Goal: Transaction & Acquisition: Purchase product/service

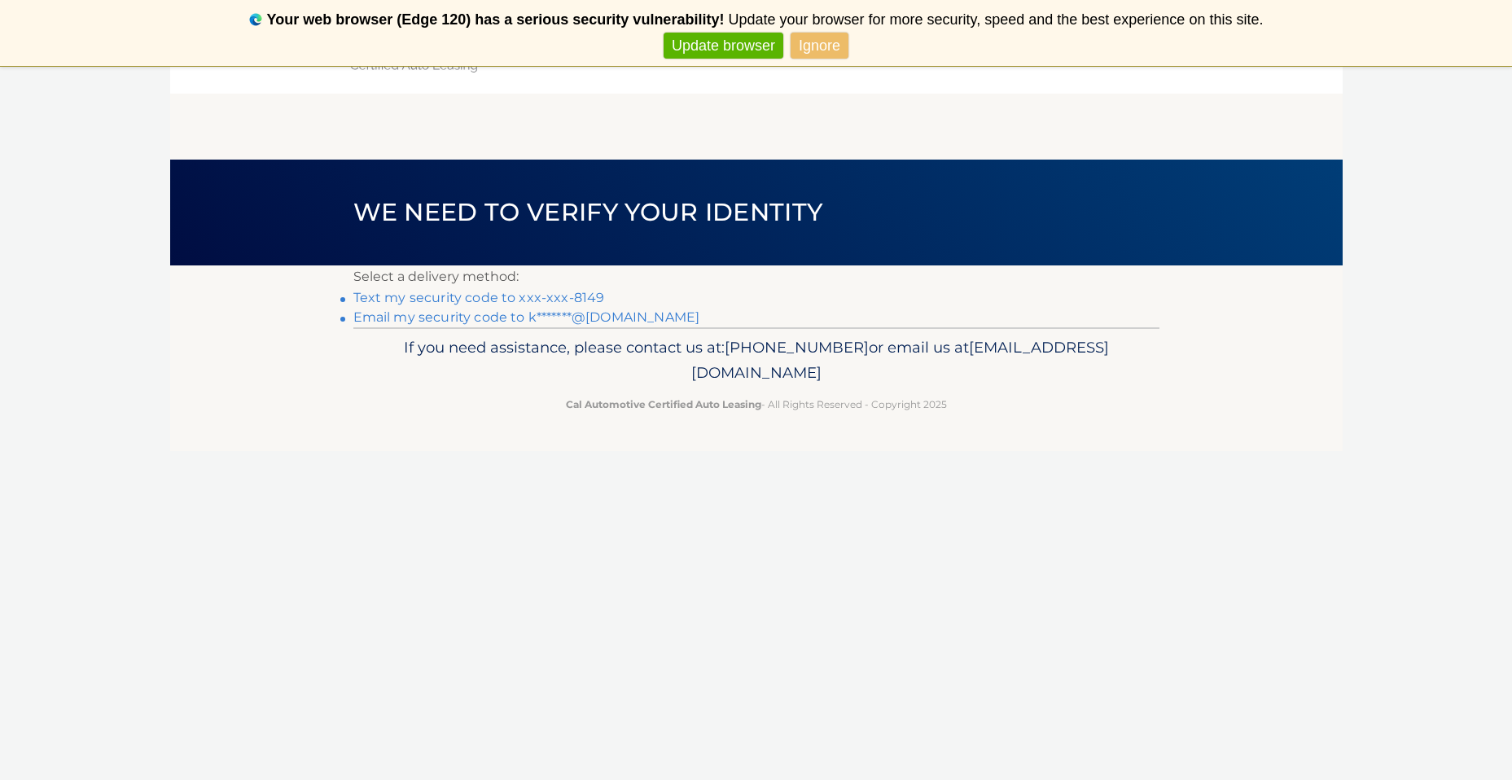
click at [449, 297] on link "Text my security code to xxx-xxx-8149" at bounding box center [479, 297] width 252 height 15
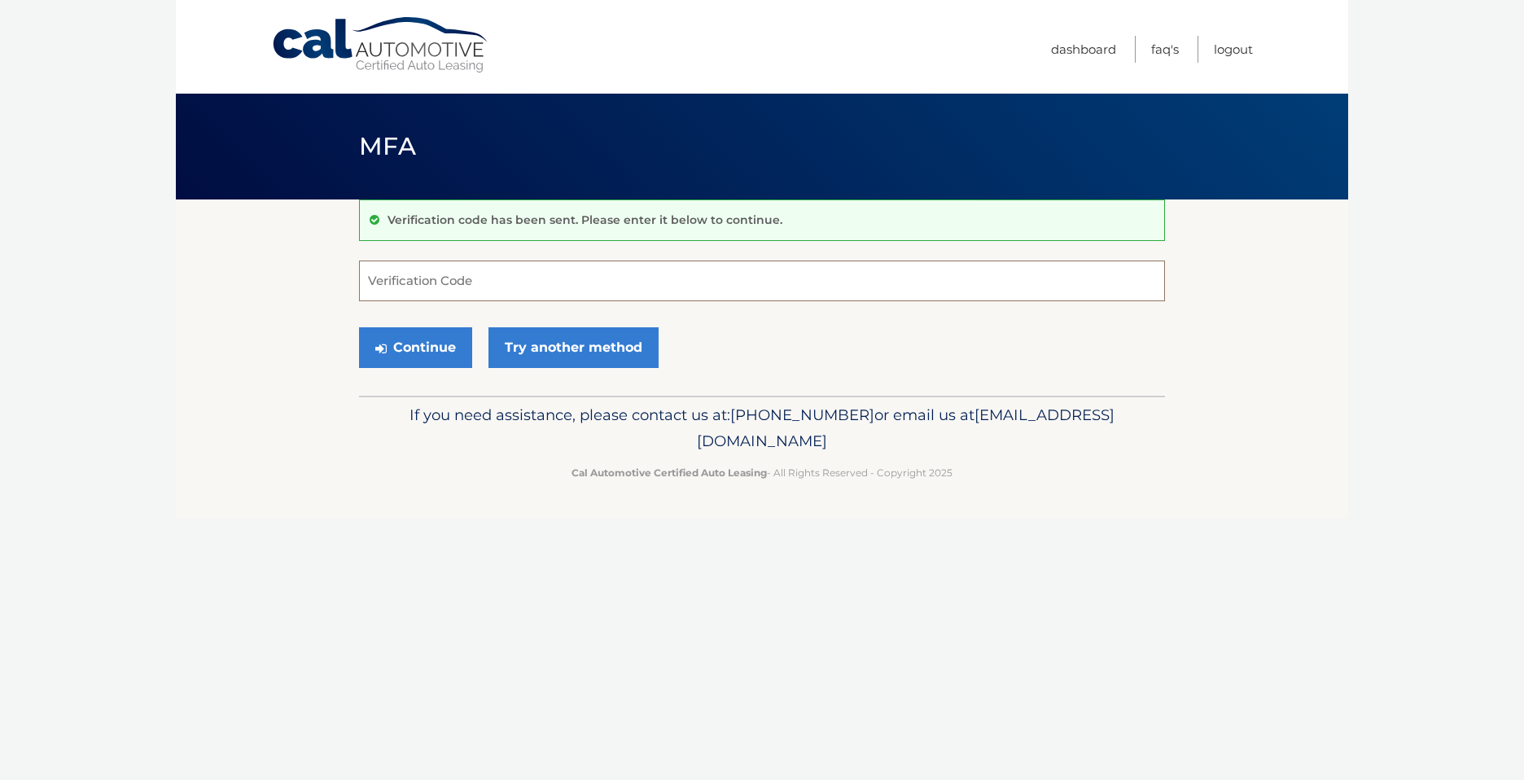
click at [449, 283] on input "Verification Code" at bounding box center [762, 281] width 806 height 41
type input "155788"
click at [445, 346] on button "Continue" at bounding box center [415, 347] width 113 height 41
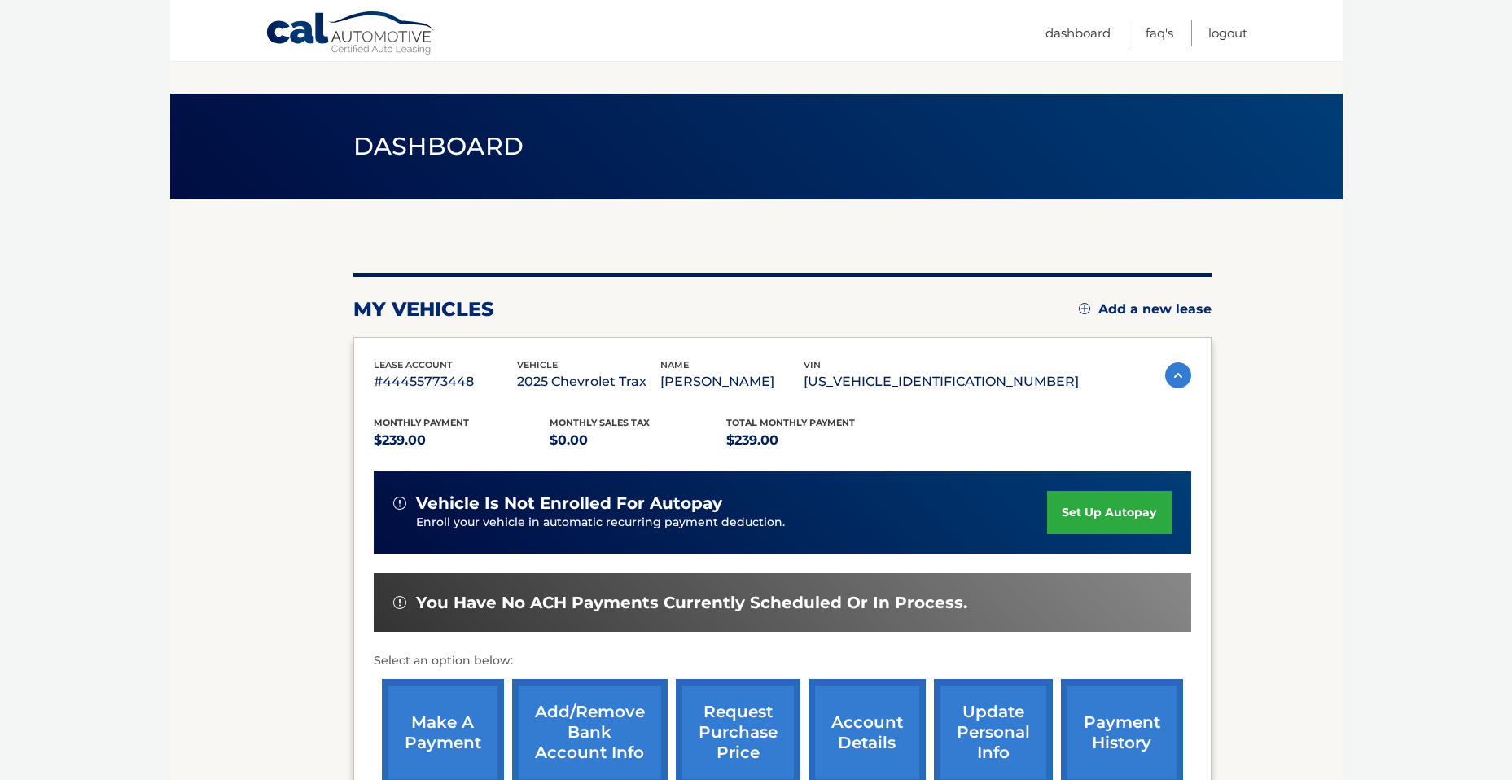
scroll to position [117, 0]
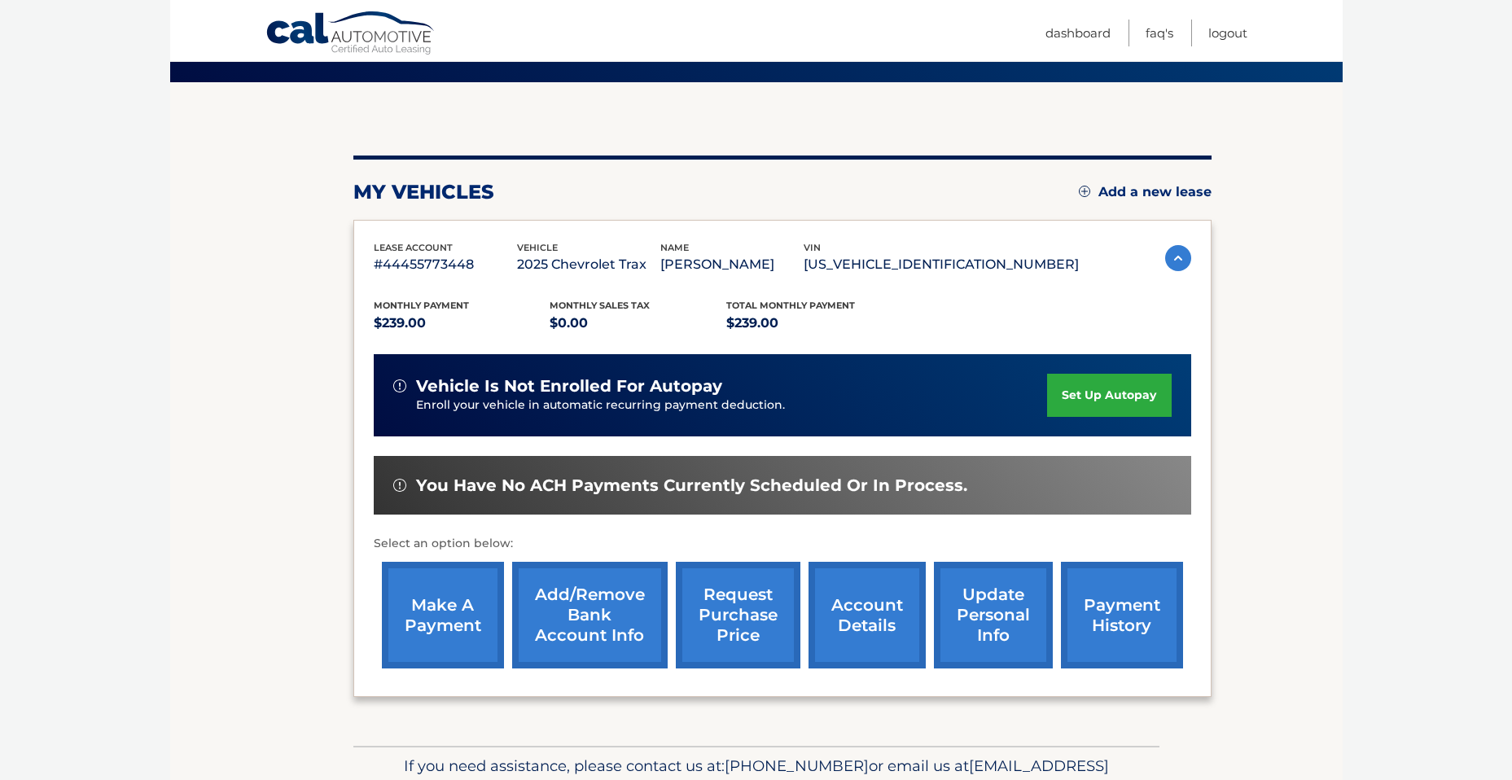
click at [428, 612] on link "make a payment" at bounding box center [443, 615] width 122 height 107
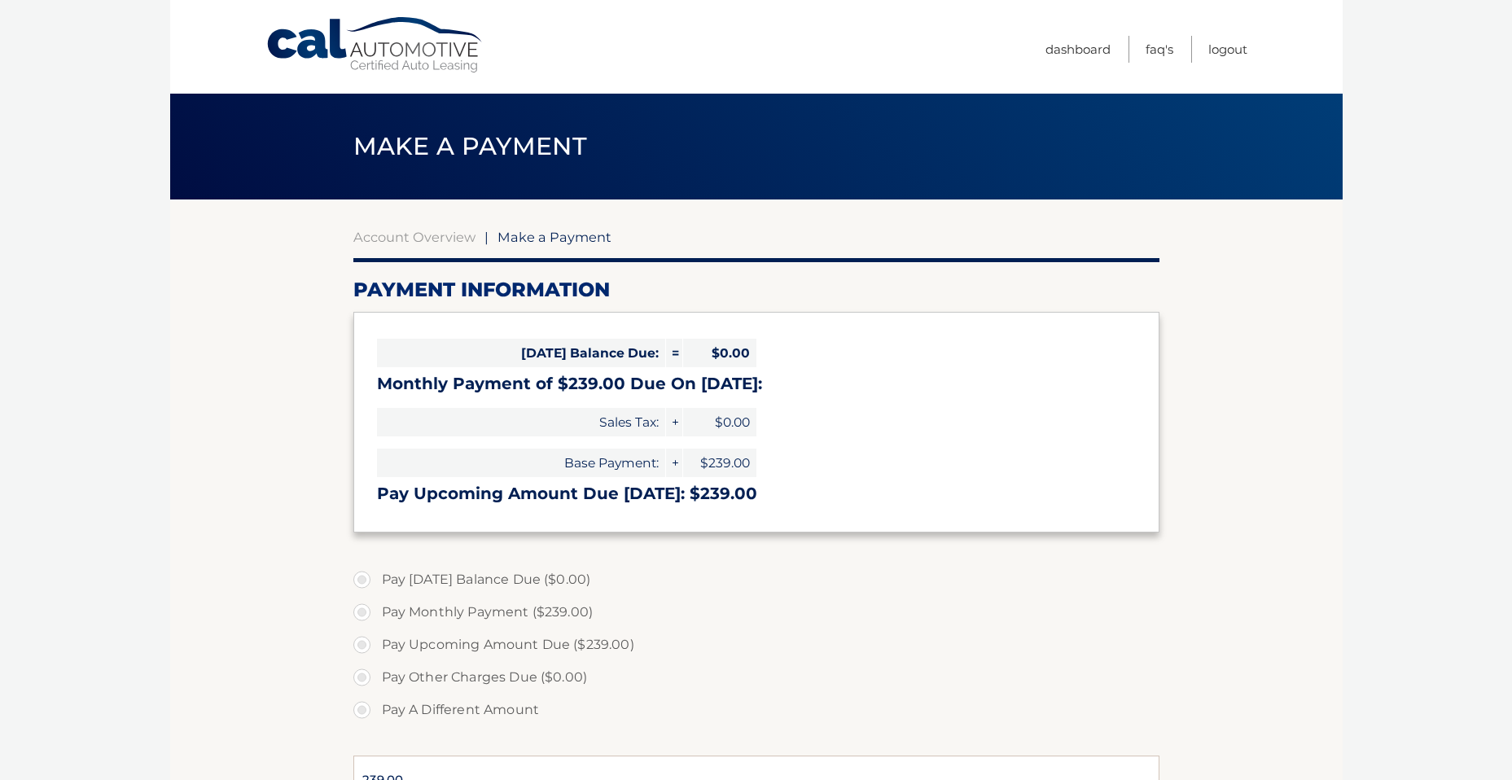
select select "NzNlN2NiY2MtYTU4ZS00ZWNkLWEwMjctMWI2M2U3MTZlMWYz"
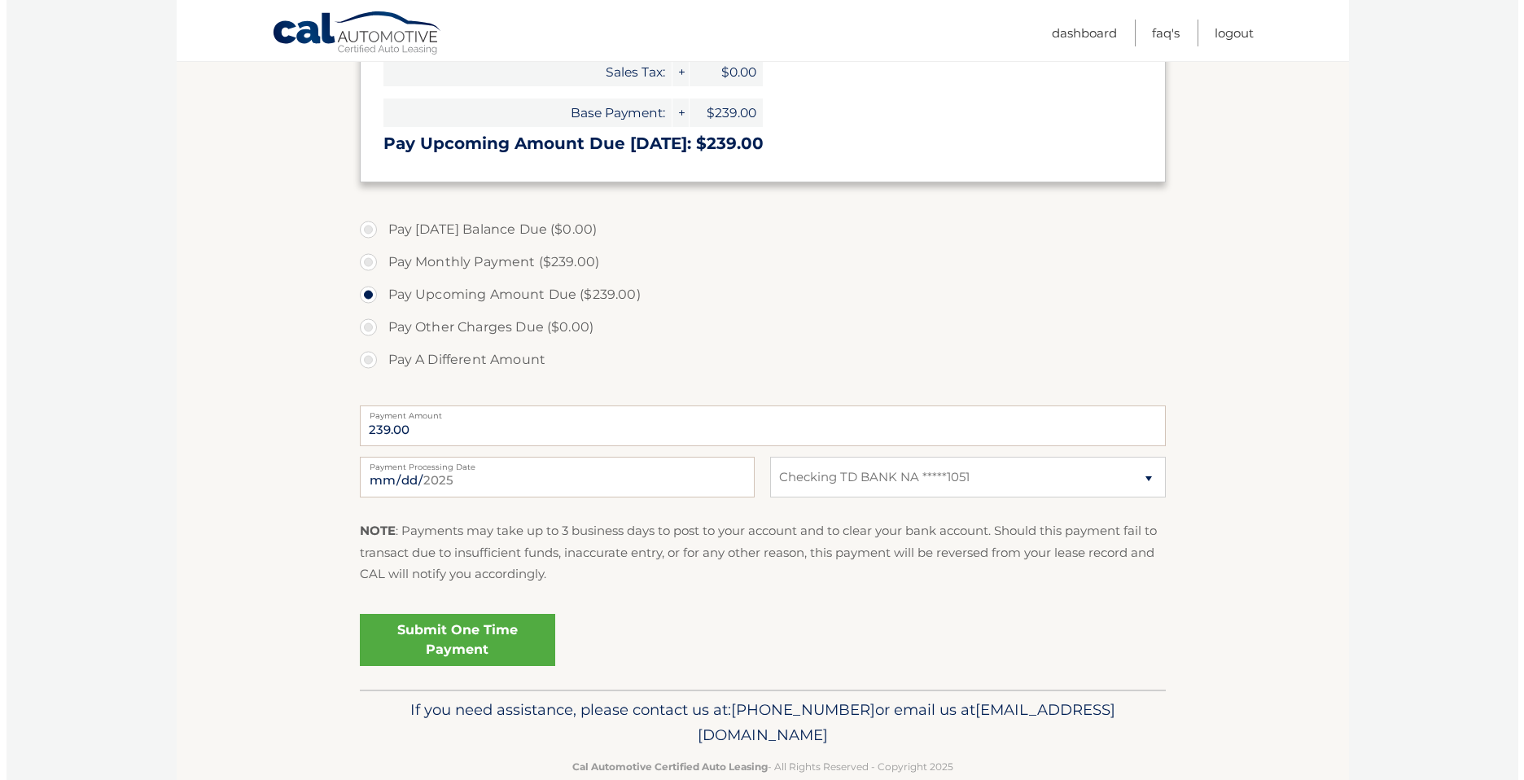
scroll to position [351, 0]
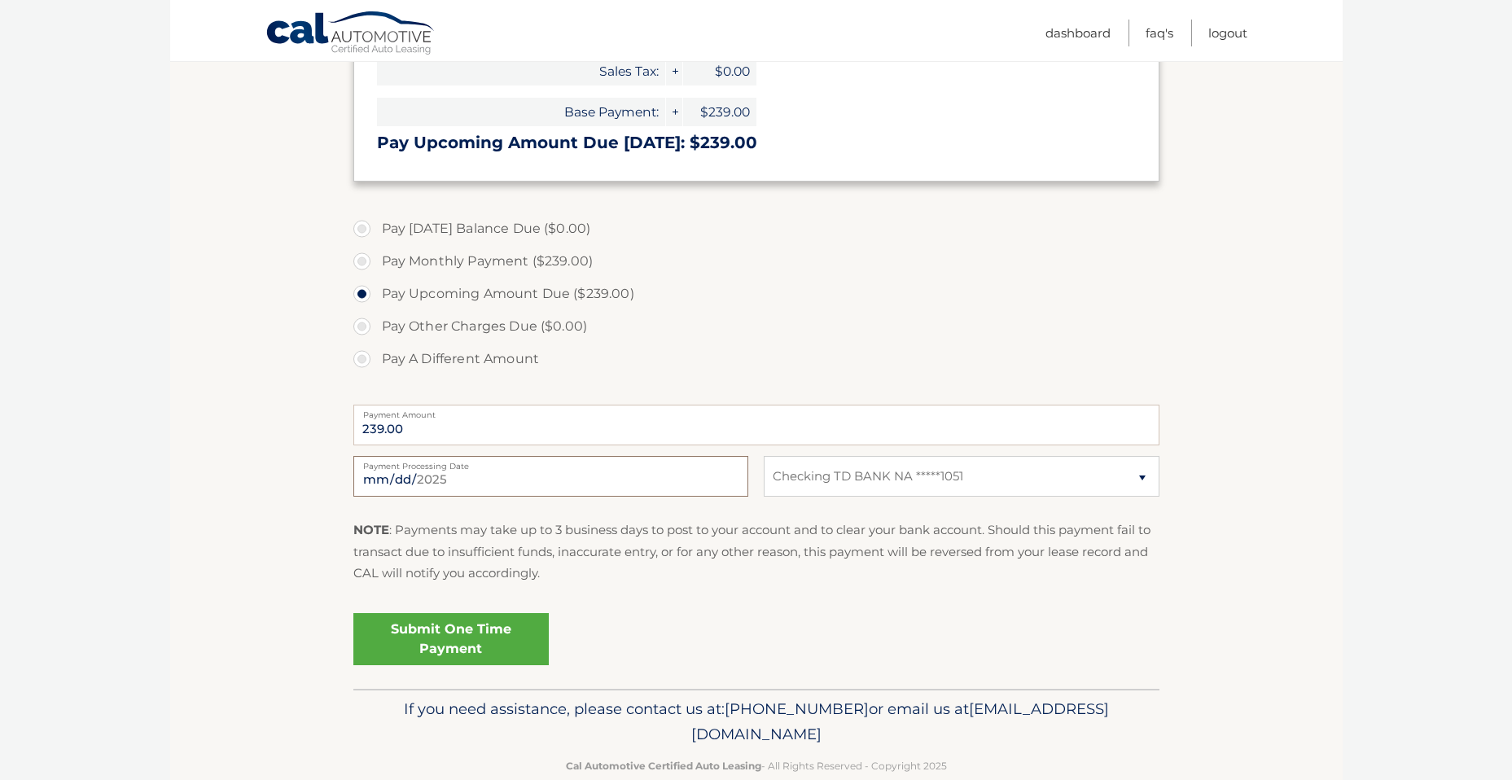
click at [436, 479] on input "2025-09-19" at bounding box center [550, 476] width 395 height 41
click at [473, 486] on input "2025-09-26" at bounding box center [550, 476] width 395 height 41
type input "2025-09-25"
click at [457, 642] on link "Submit One Time Payment" at bounding box center [450, 639] width 195 height 52
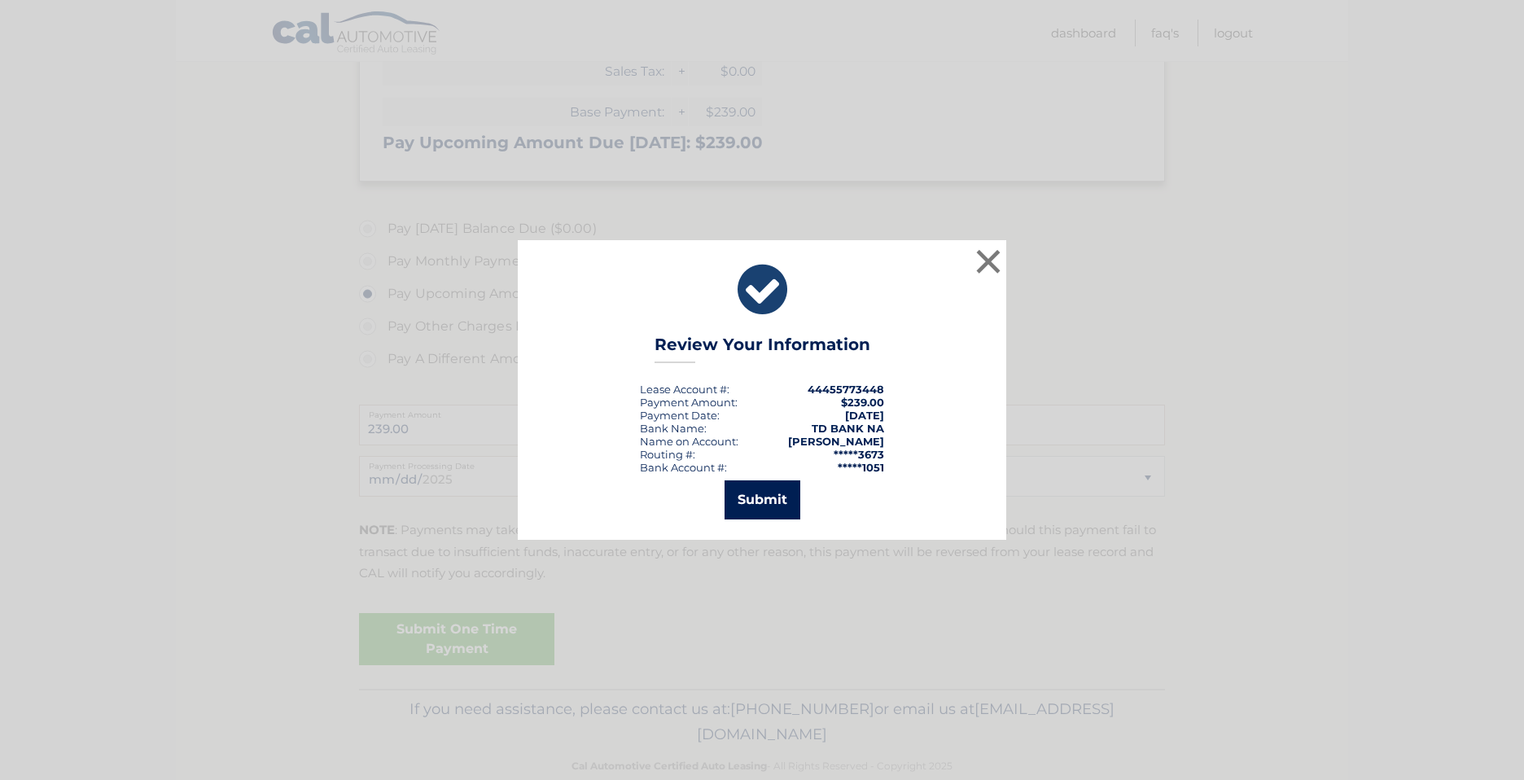
click at [745, 497] on button "Submit" at bounding box center [763, 499] width 76 height 39
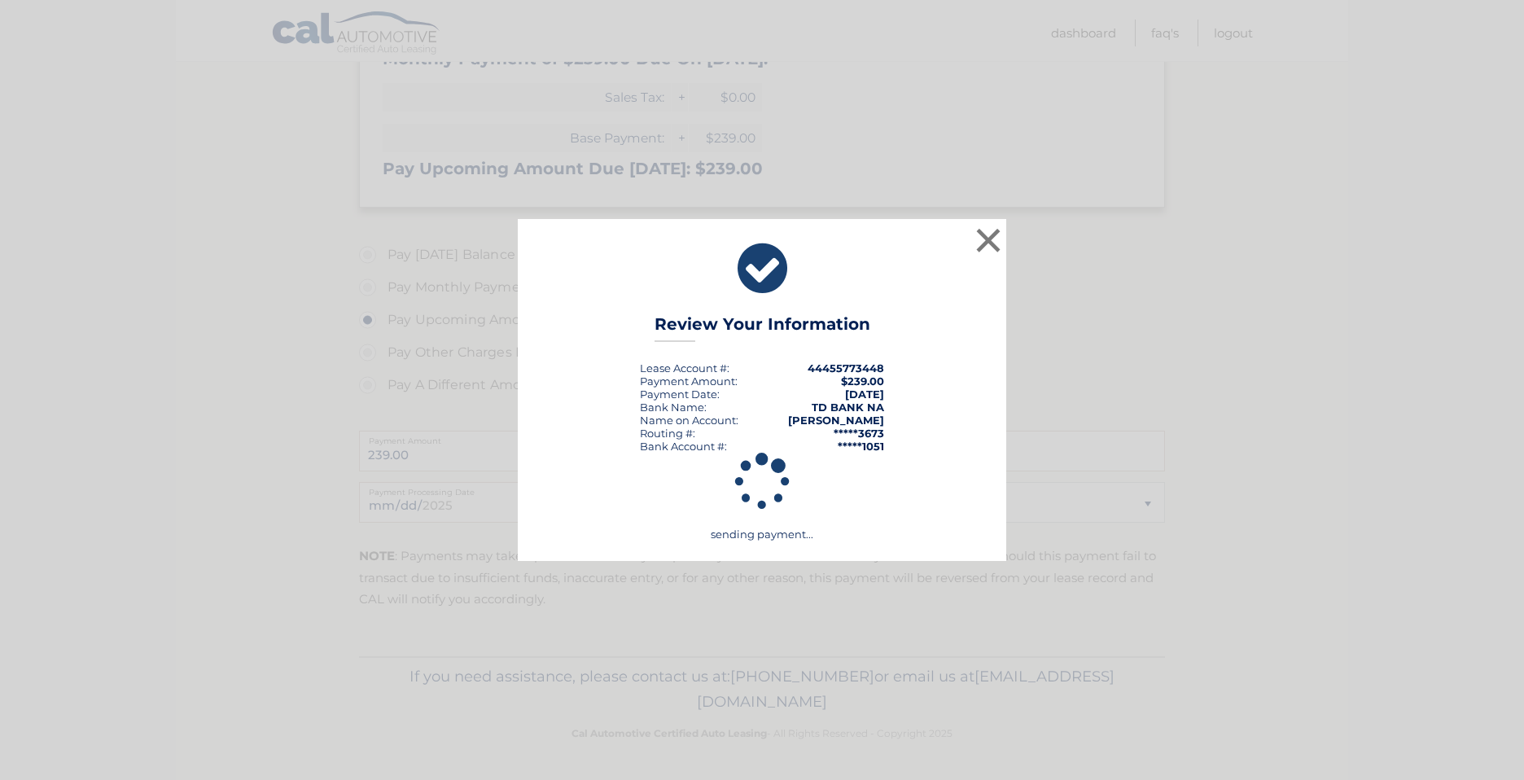
scroll to position [325, 0]
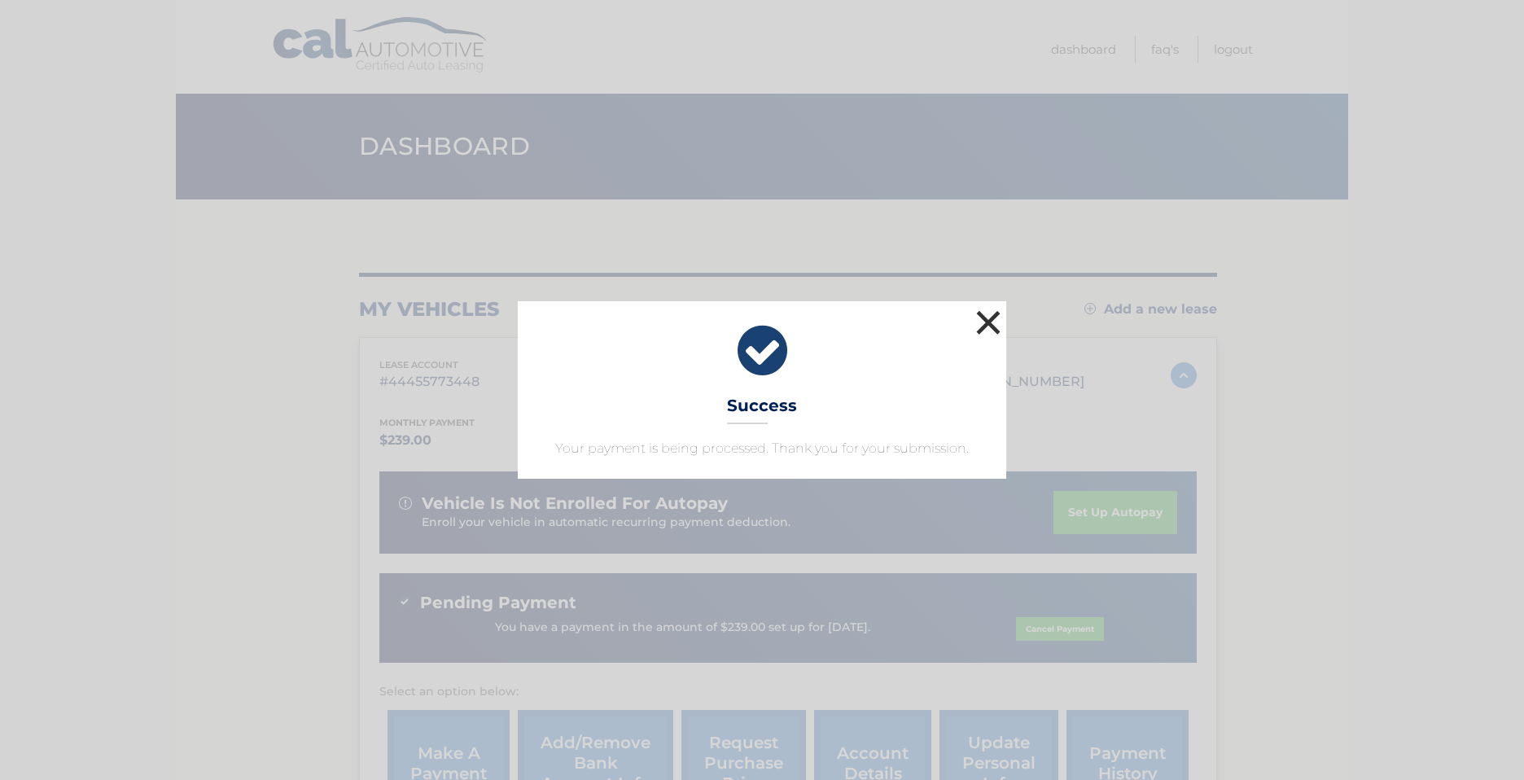
click at [988, 324] on button "×" at bounding box center [988, 322] width 33 height 33
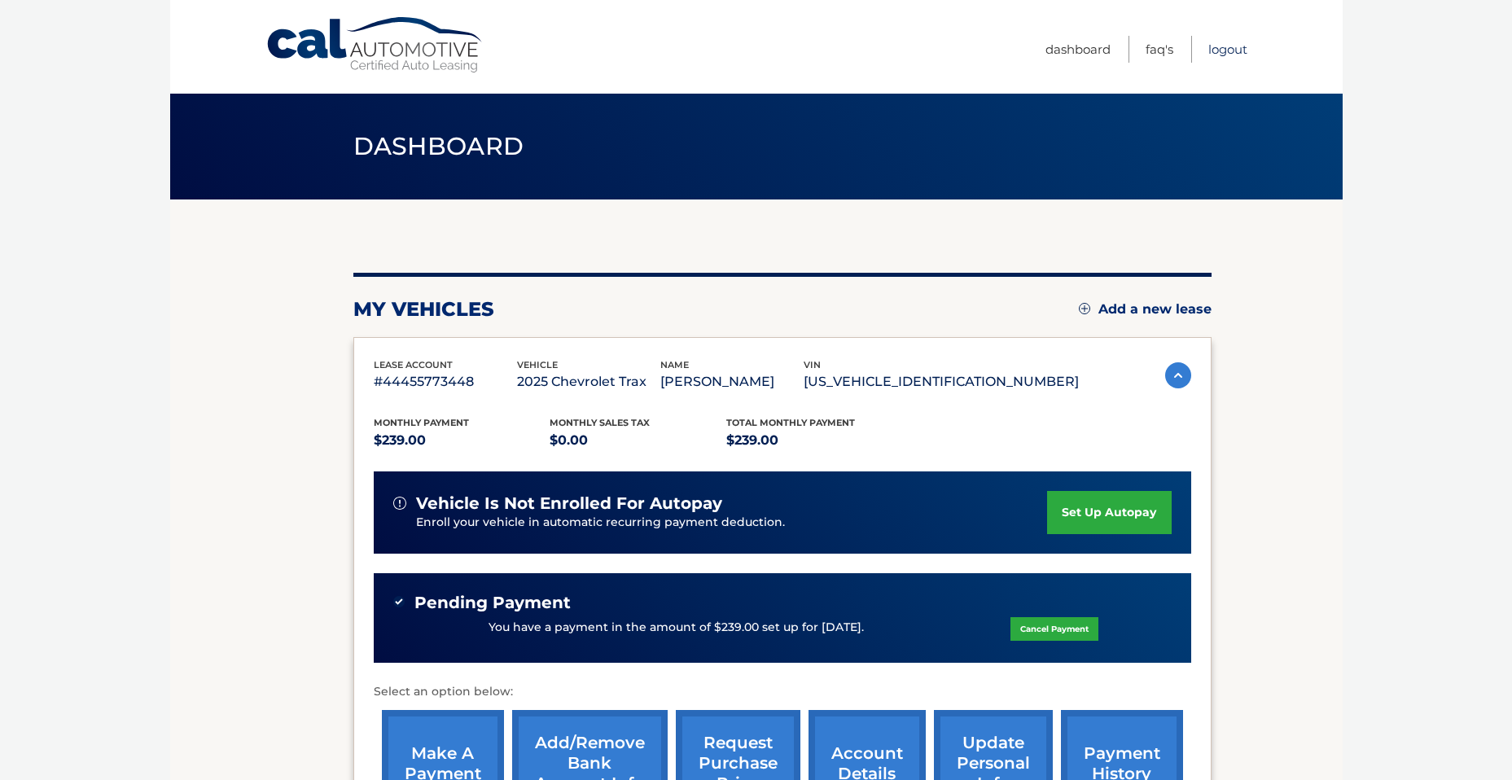
click at [1233, 48] on link "Logout" at bounding box center [1227, 49] width 39 height 27
